Goal: Find specific page/section: Find specific page/section

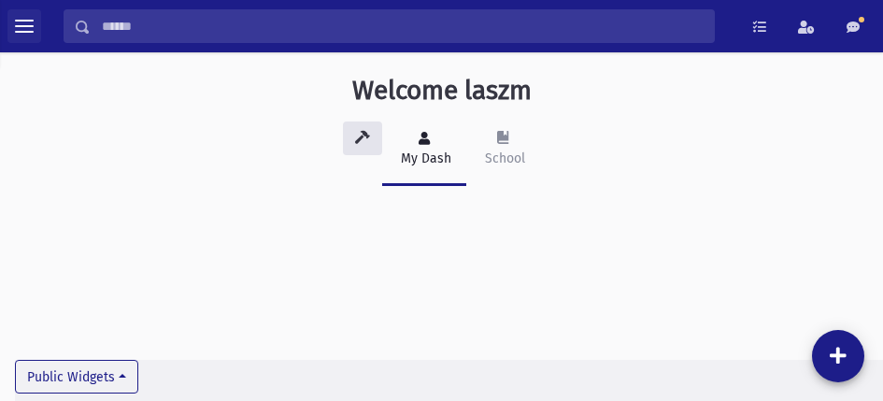
click at [29, 34] on span "toggle menu" at bounding box center [24, 26] width 19 height 19
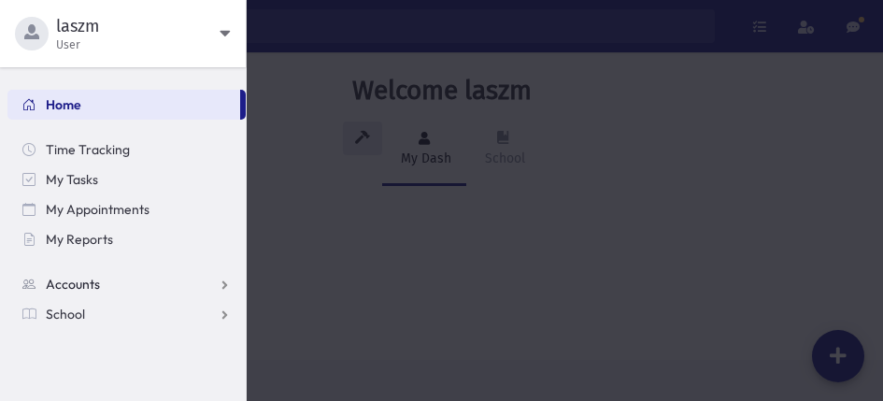
click at [164, 285] on link "Accounts" at bounding box center [126, 284] width 238 height 30
click at [174, 311] on link "School" at bounding box center [126, 314] width 238 height 30
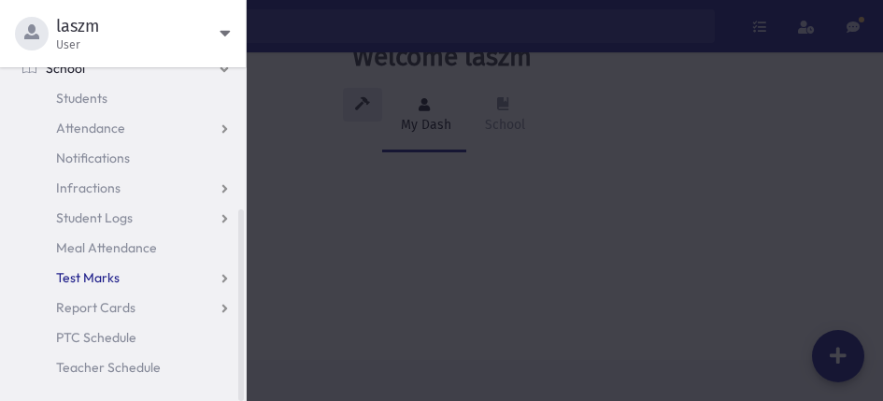
scroll to position [42, 0]
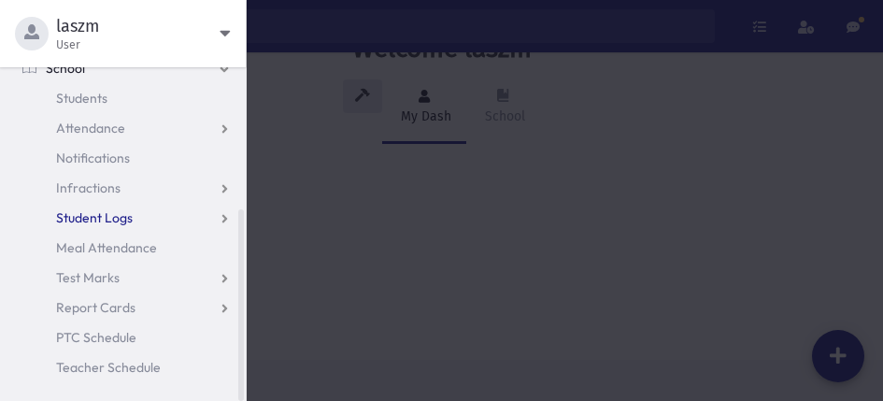
click at [129, 216] on span "Student Logs" at bounding box center [94, 217] width 77 height 17
click at [79, 275] on span "List" at bounding box center [81, 277] width 21 height 17
click at [226, 217] on link "Student Logs" at bounding box center [126, 218] width 238 height 30
click at [219, 272] on link "Test Marks" at bounding box center [126, 278] width 238 height 30
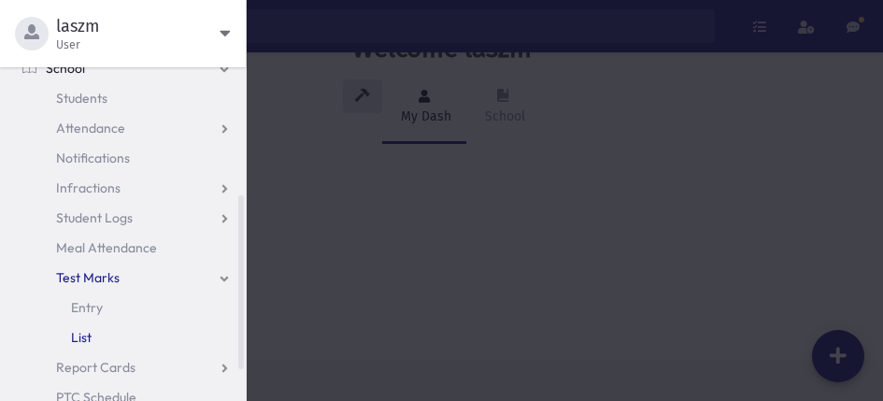
click at [81, 332] on span "List" at bounding box center [81, 337] width 21 height 17
click at [140, 263] on link "Test Marks" at bounding box center [126, 278] width 238 height 30
click at [202, 308] on link "Report Cards" at bounding box center [126, 308] width 238 height 30
click at [89, 359] on span "Marks List" at bounding box center [101, 367] width 60 height 17
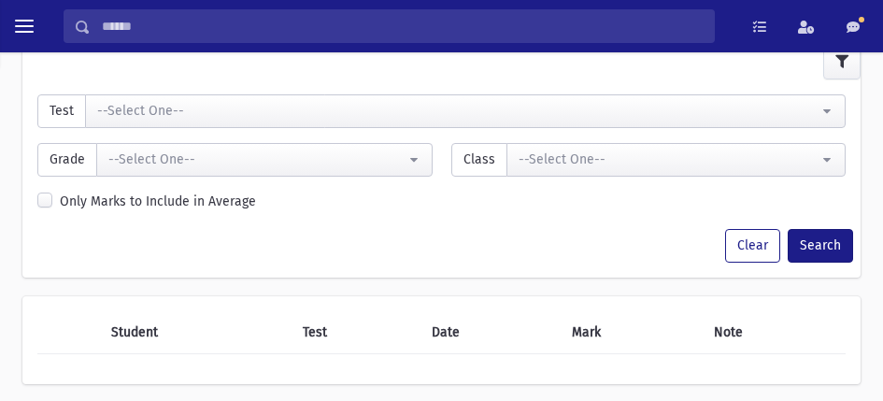
scroll to position [156, 0]
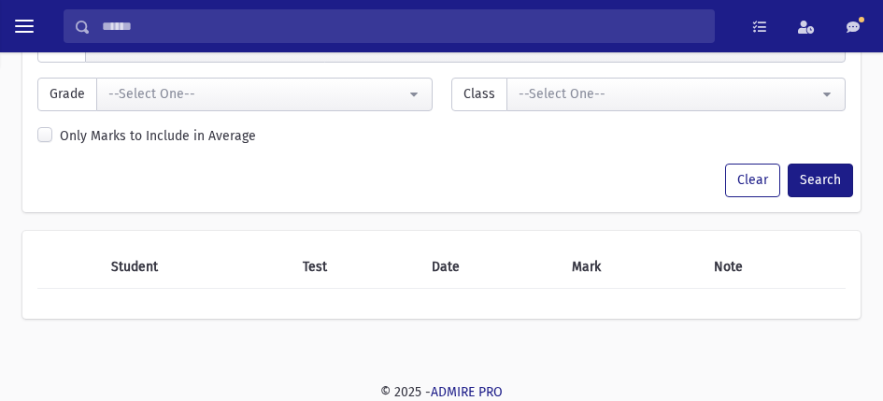
drag, startPoint x: 95, startPoint y: 272, endPoint x: 836, endPoint y: 254, distance: 740.4
click at [836, 254] on tr "Student Test Date Mark Note" at bounding box center [441, 267] width 808 height 43
click at [745, 278] on th "Note" at bounding box center [774, 267] width 143 height 43
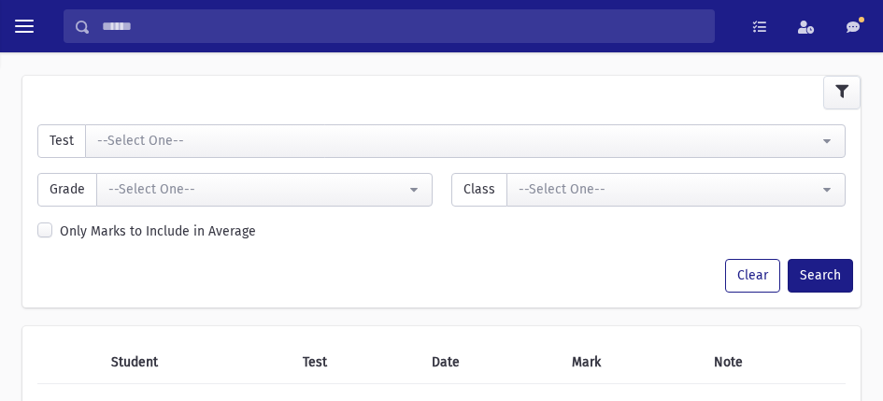
scroll to position [0, 0]
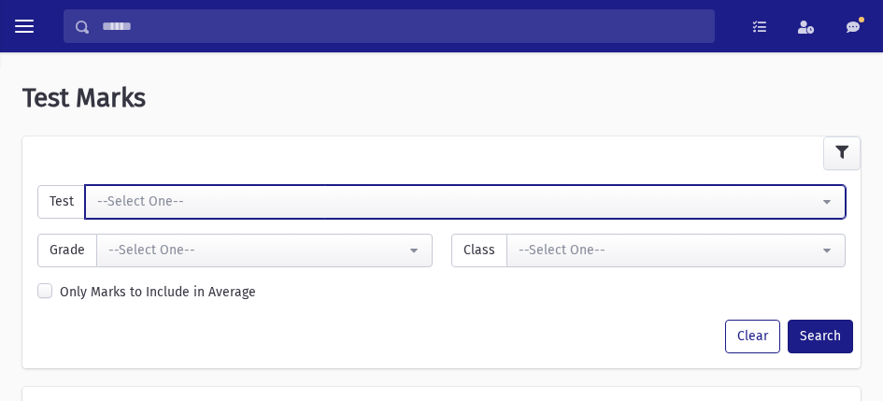
click at [217, 204] on div "--Select One--" at bounding box center [457, 202] width 721 height 20
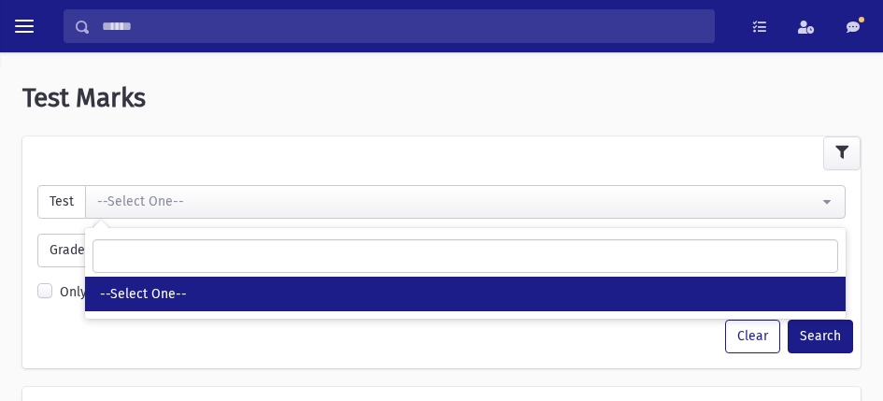
click at [195, 290] on link "--Select One--" at bounding box center [465, 294] width 761 height 35
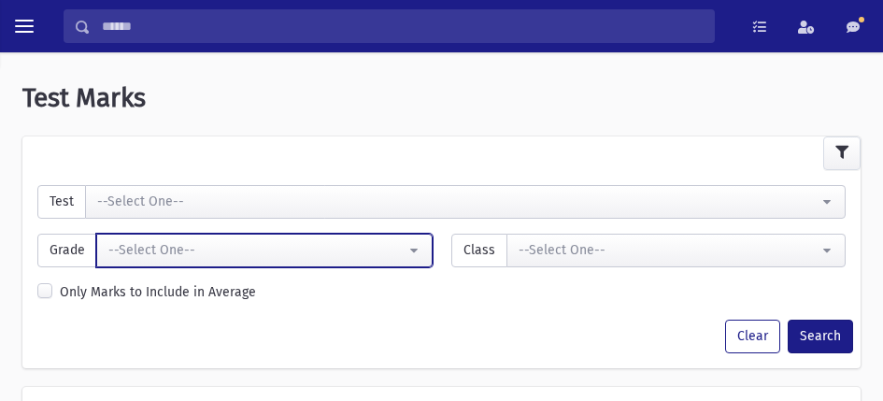
click at [159, 249] on div "--Select One--" at bounding box center [256, 250] width 297 height 20
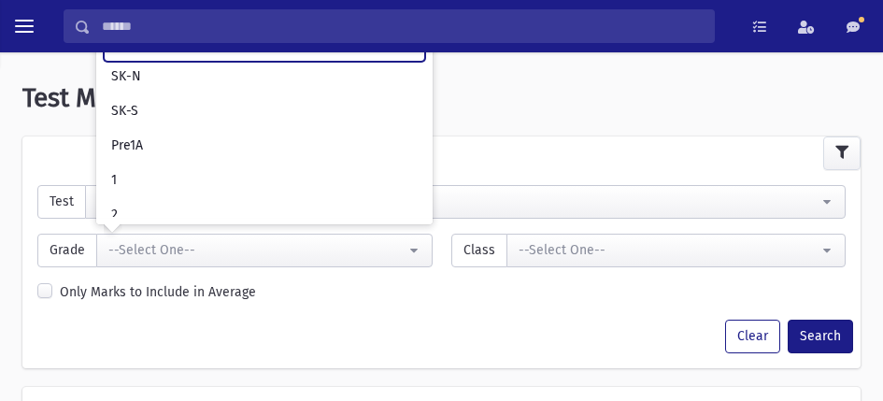
scroll to position [367, 0]
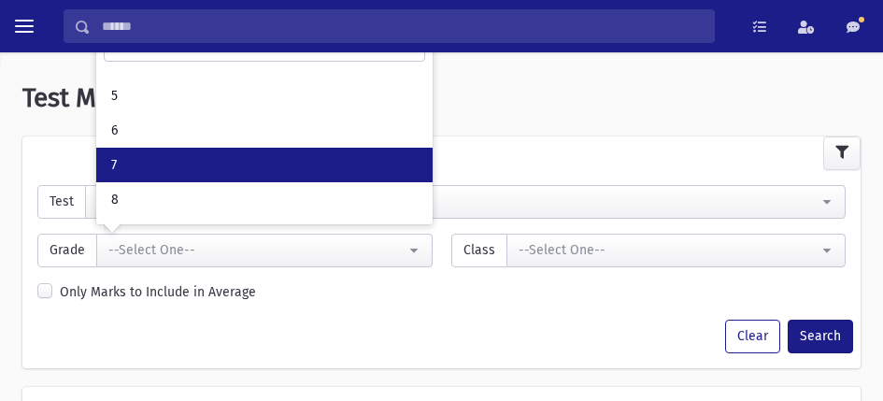
click at [175, 170] on link "7" at bounding box center [264, 165] width 336 height 35
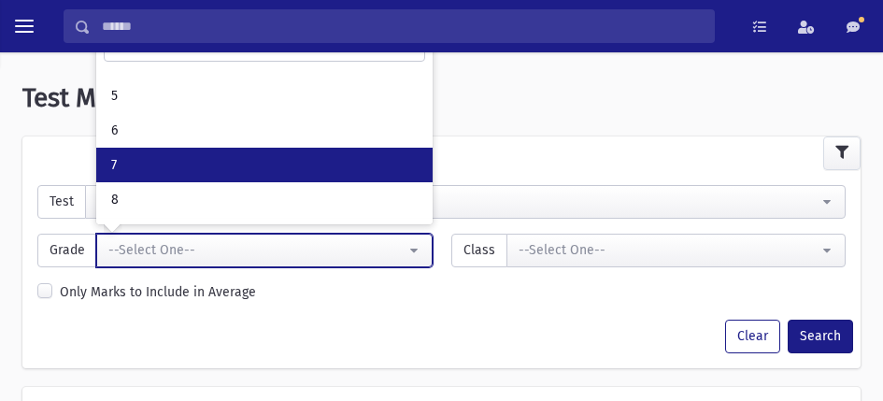
select select "*"
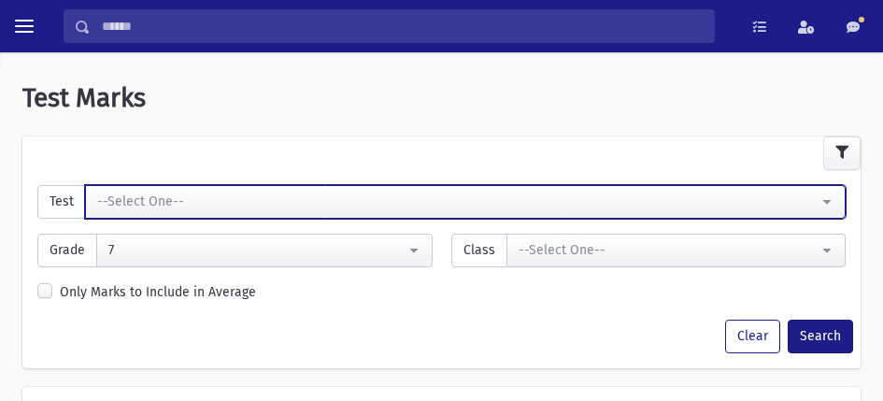
click at [519, 193] on div "--Select One--" at bounding box center [457, 202] width 721 height 20
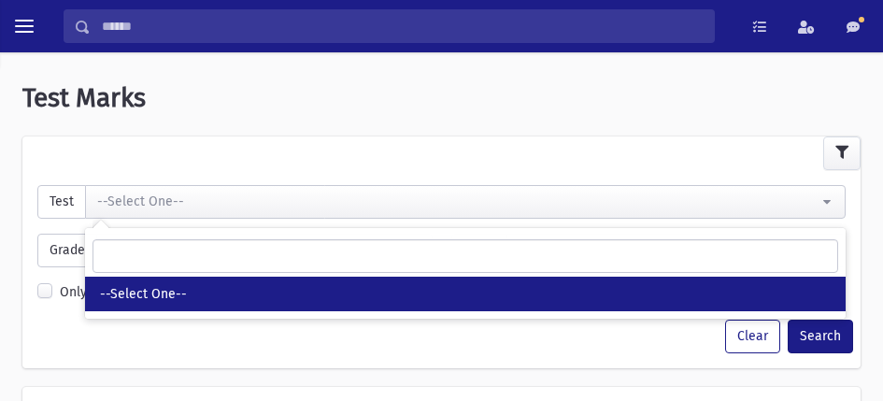
click at [493, 227] on div "**********" at bounding box center [441, 243] width 827 height 49
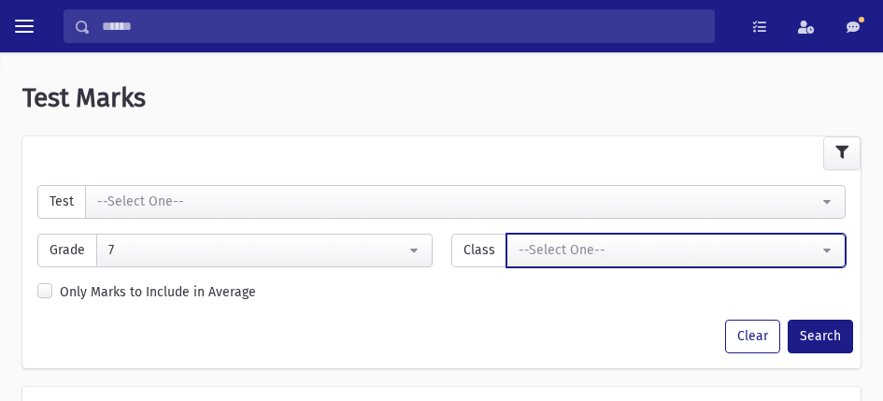
click at [537, 255] on div "--Select One--" at bounding box center [669, 250] width 301 height 20
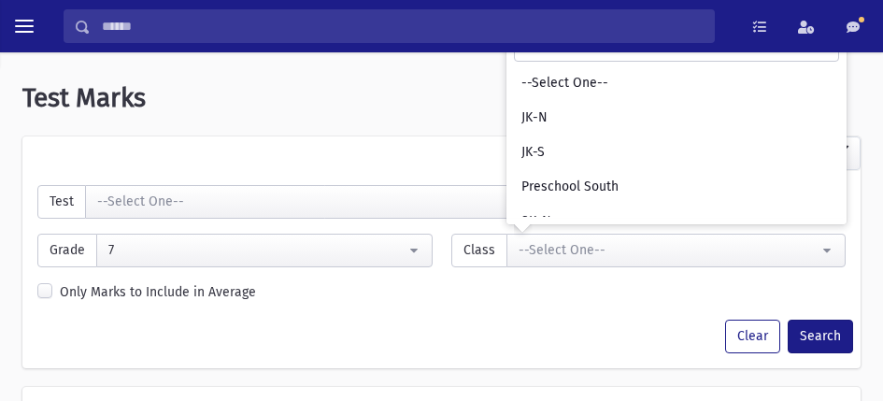
click at [414, 136] on div at bounding box center [441, 153] width 838 height 34
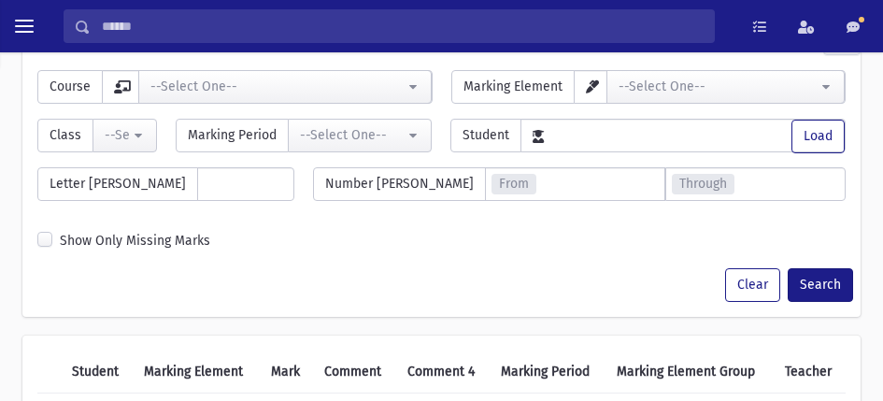
scroll to position [187, 0]
